Goal: Information Seeking & Learning: Learn about a topic

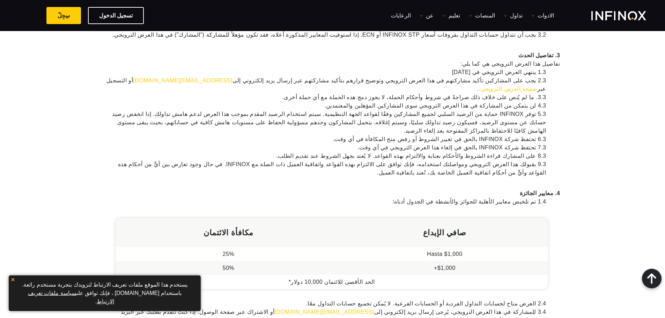
scroll to position [244, 0]
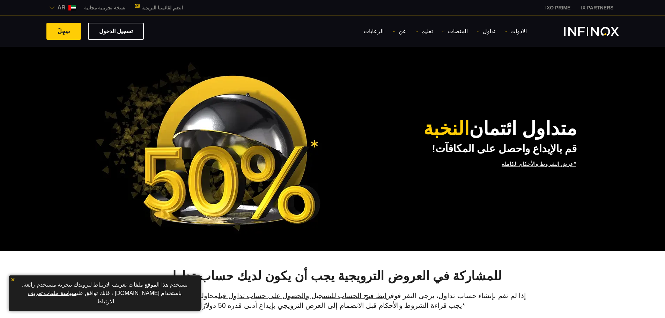
drag, startPoint x: 206, startPoint y: 0, endPoint x: 141, endPoint y: 47, distance: 80.2
click at [141, 47] on div "متداول ائتمان النخبة قم بالإيداع واحصل على المكافآت! *عرض الشروط والأحكام الكام…" at bounding box center [332, 147] width 665 height 208
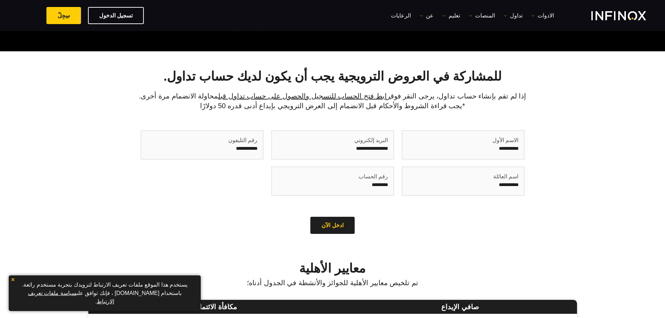
scroll to position [209, 0]
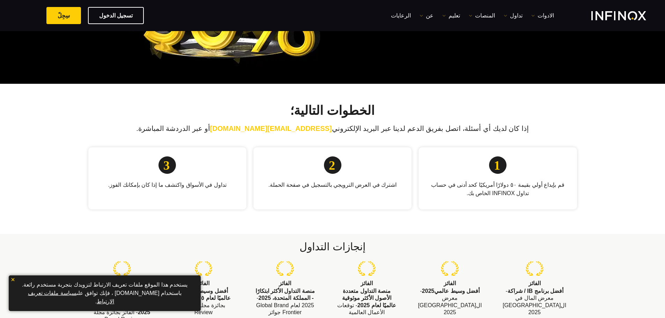
scroll to position [105, 0]
